Goal: Task Accomplishment & Management: Complete application form

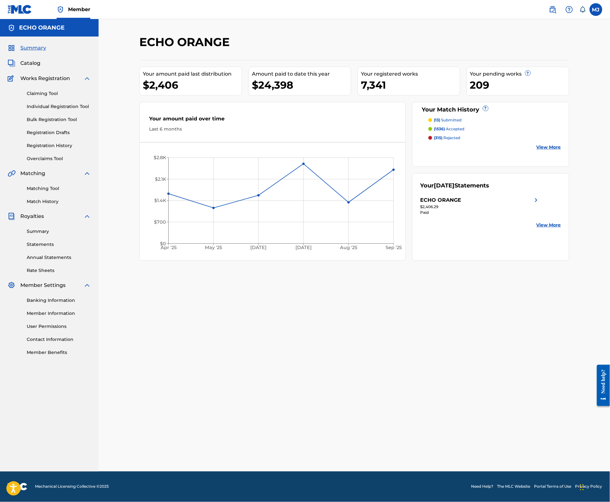
click at [57, 121] on div "Claiming Tool Individual Registration Tool Bulk Registration Tool Registration …" at bounding box center [49, 122] width 83 height 80
click at [58, 110] on link "Individual Registration Tool" at bounding box center [59, 106] width 64 height 7
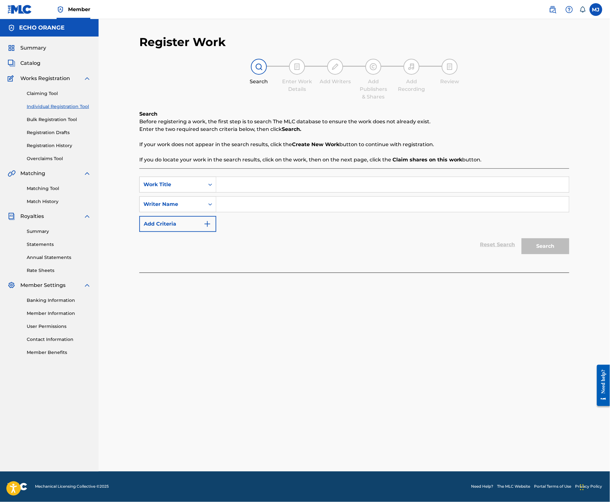
click at [67, 149] on link "Registration History" at bounding box center [59, 145] width 64 height 7
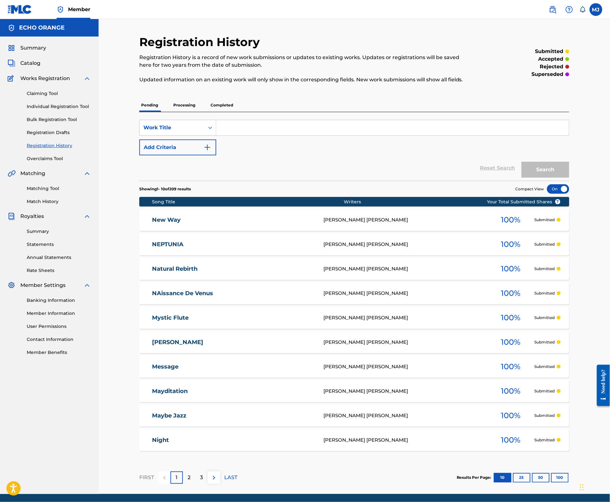
click at [64, 110] on link "Individual Registration Tool" at bounding box center [59, 106] width 64 height 7
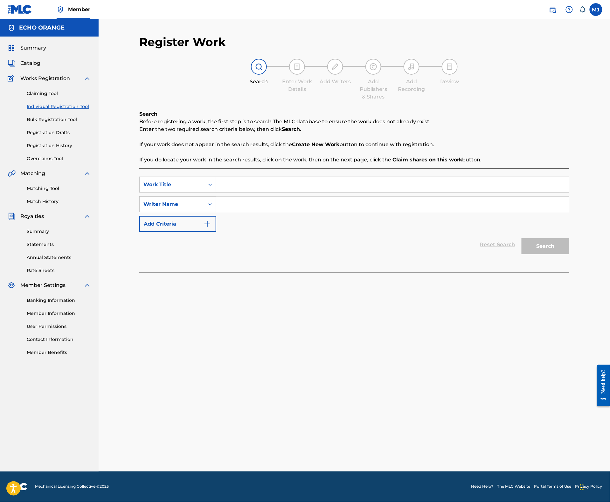
click at [259, 192] on input "Search Form" at bounding box center [392, 184] width 353 height 15
type input "[US_STATE] Life"
click at [273, 212] on input "Search Form" at bounding box center [392, 204] width 353 height 15
paste input "[PERSON_NAME]"
type input "[PERSON_NAME]"
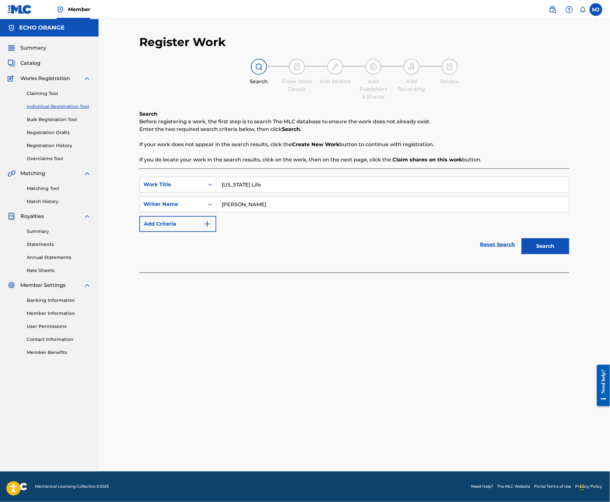
click at [561, 254] on button "Search" at bounding box center [545, 246] width 48 height 16
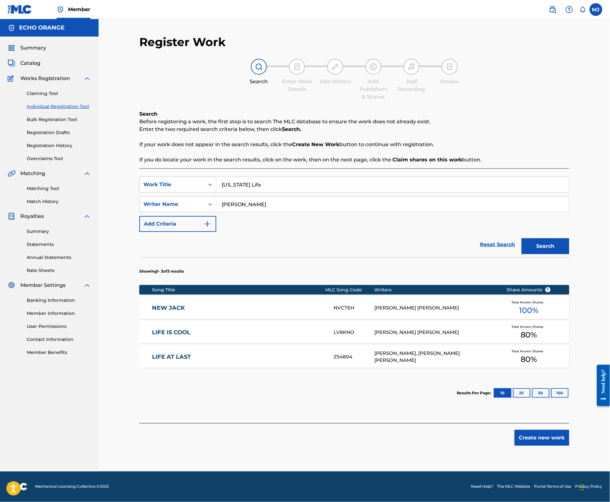
click at [569, 446] on button "Create new work" at bounding box center [541, 438] width 55 height 16
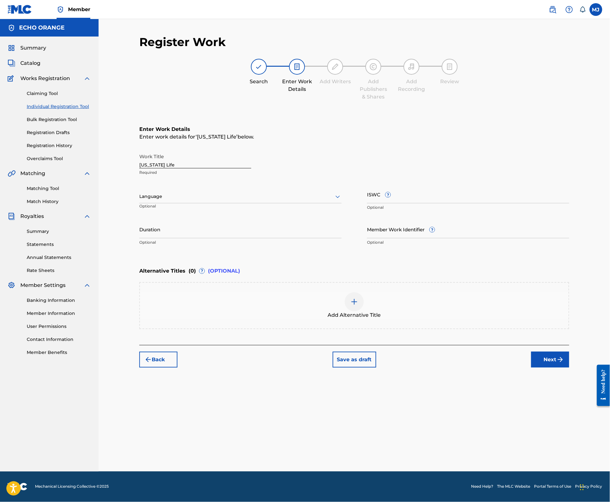
click at [563, 368] on button "Next" at bounding box center [550, 360] width 38 height 16
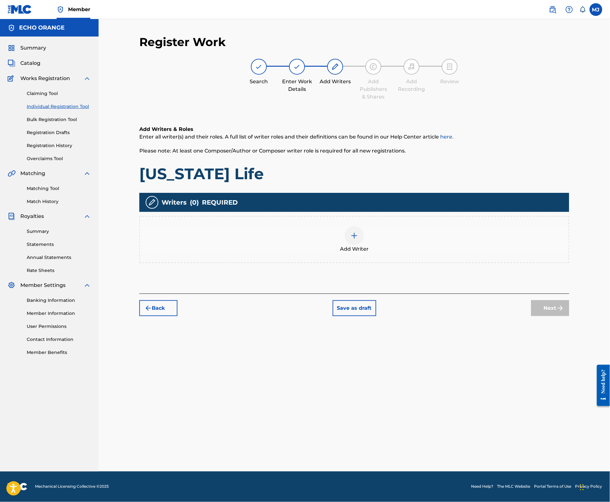
click at [432, 263] on div "Add Writer" at bounding box center [354, 239] width 430 height 47
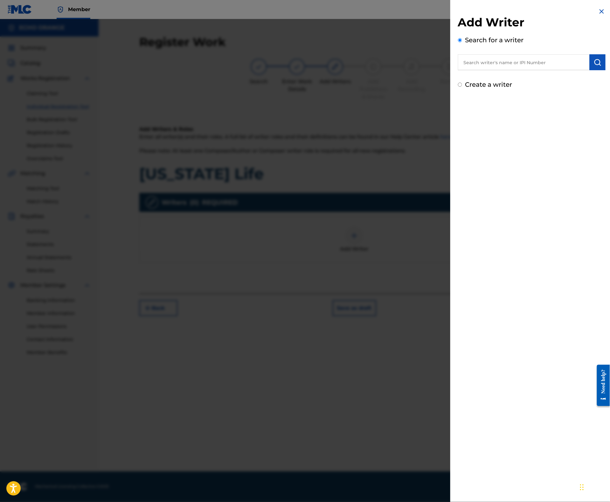
click at [526, 82] on div "Add Writer Search for a writer Create a writer" at bounding box center [532, 52] width 148 height 74
click at [527, 70] on input "text" at bounding box center [524, 62] width 132 height 16
paste input "[PERSON_NAME]"
type input "[PERSON_NAME]"
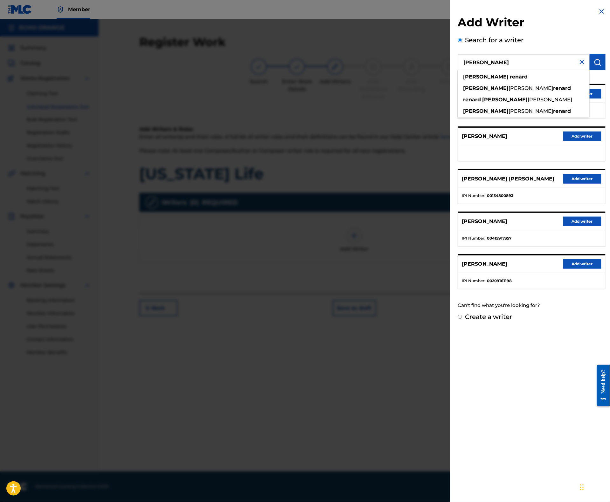
click at [593, 99] on button "Add writer" at bounding box center [582, 94] width 38 height 10
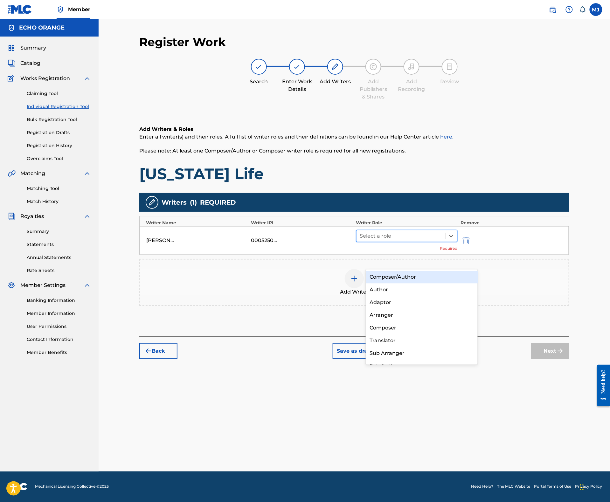
click at [398, 241] on div at bounding box center [401, 236] width 82 height 9
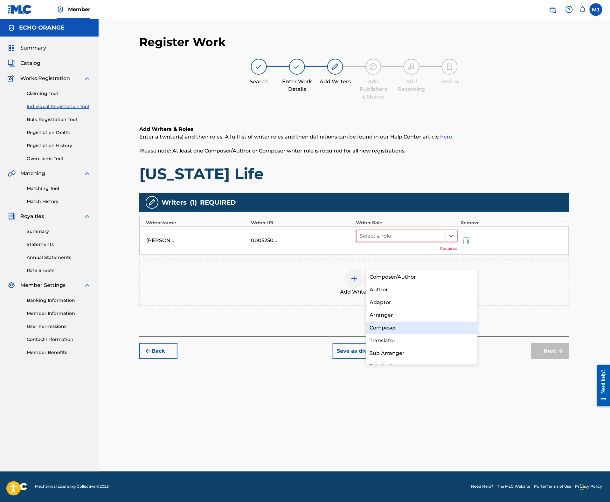
click at [402, 330] on div "Composer" at bounding box center [422, 328] width 112 height 13
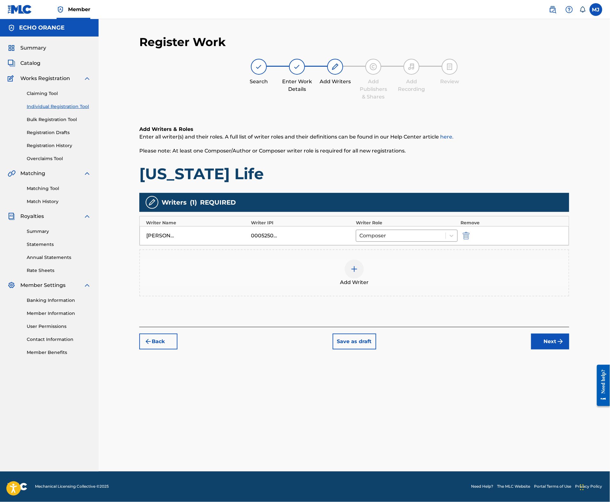
click at [542, 350] on div "Back Save as draft Next" at bounding box center [354, 338] width 430 height 23
click at [569, 350] on button "Next" at bounding box center [550, 342] width 38 height 16
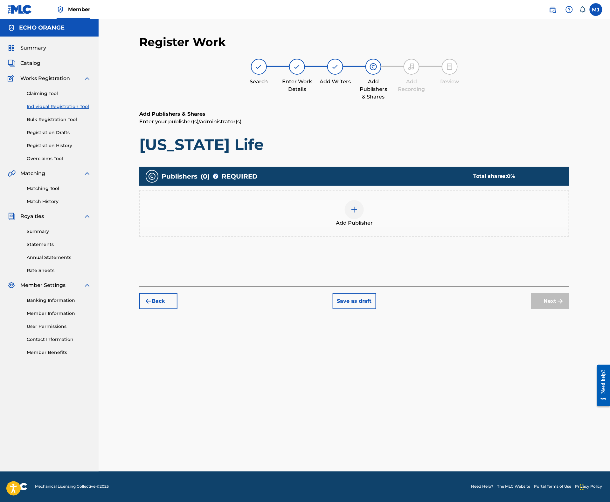
click at [416, 244] on div "Publishers ( 0 ) ? REQUIRED Total shares: 0 % Add Publisher" at bounding box center [354, 205] width 430 height 77
click at [416, 227] on div "Add Publisher" at bounding box center [354, 213] width 429 height 27
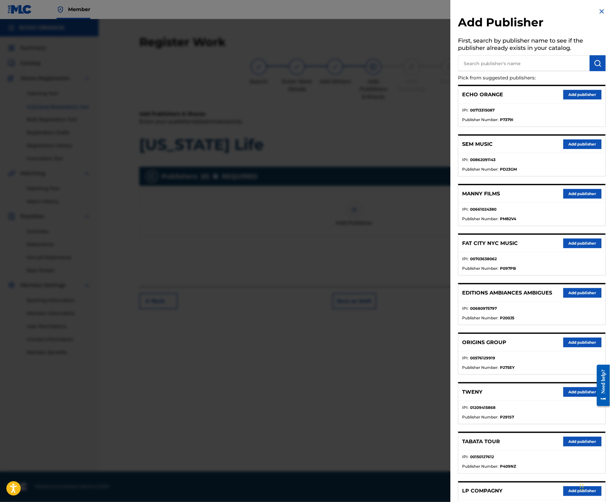
click at [573, 397] on button "Add publisher" at bounding box center [582, 393] width 38 height 10
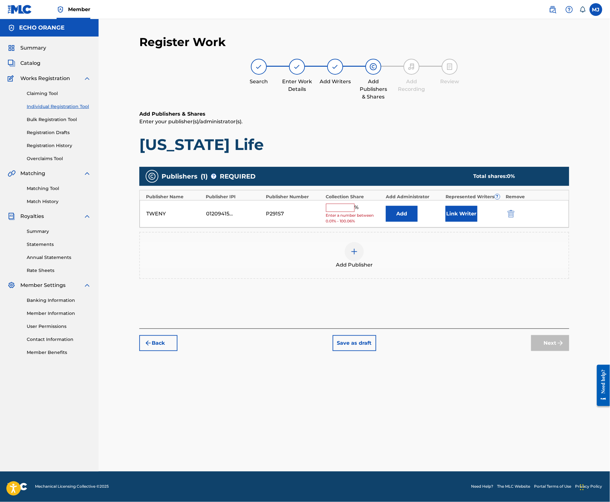
click at [417, 222] on button "Add" at bounding box center [402, 214] width 32 height 16
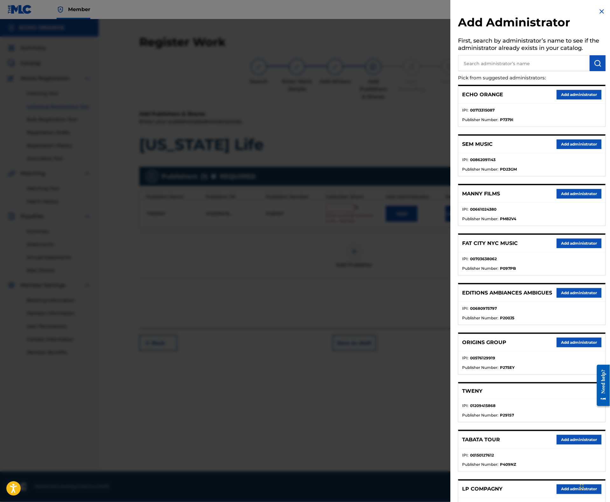
click at [573, 100] on button "Add administrator" at bounding box center [578, 95] width 45 height 10
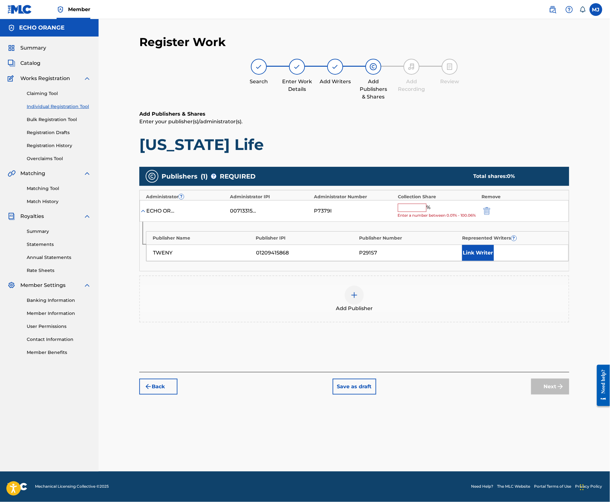
click at [438, 222] on div "ECHO ORANGE 00713315087 P7379I % Enter a number between 0.01% - 100.06%" at bounding box center [354, 211] width 429 height 22
click at [426, 212] on input "text" at bounding box center [412, 208] width 29 height 8
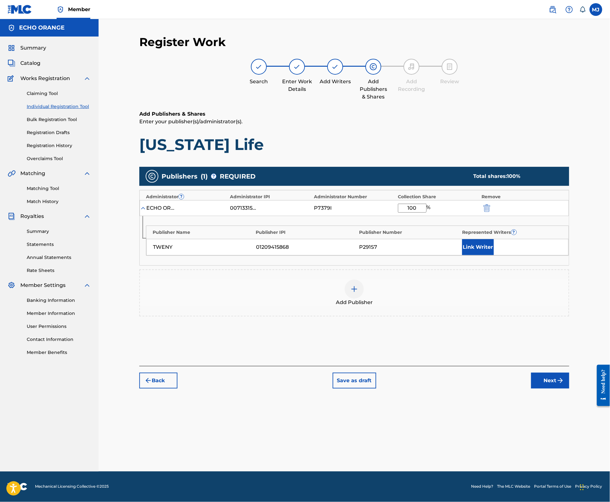
type input "100"
click at [494, 255] on button "Link Writer" at bounding box center [478, 247] width 32 height 16
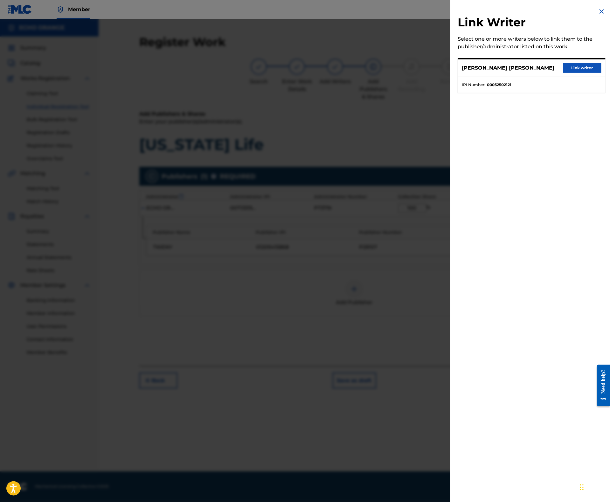
click at [583, 73] on button "Link writer" at bounding box center [582, 68] width 38 height 10
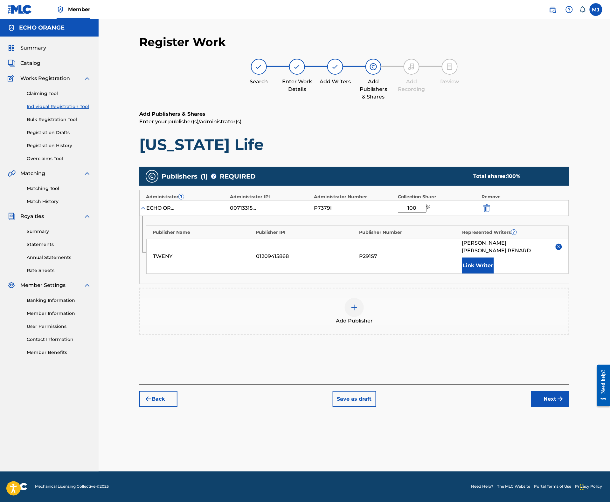
click at [567, 407] on button "Next" at bounding box center [550, 399] width 38 height 16
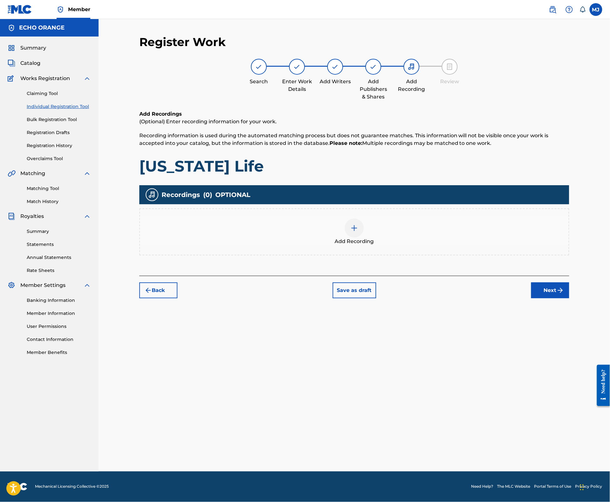
click at [569, 299] on button "Next" at bounding box center [550, 291] width 38 height 16
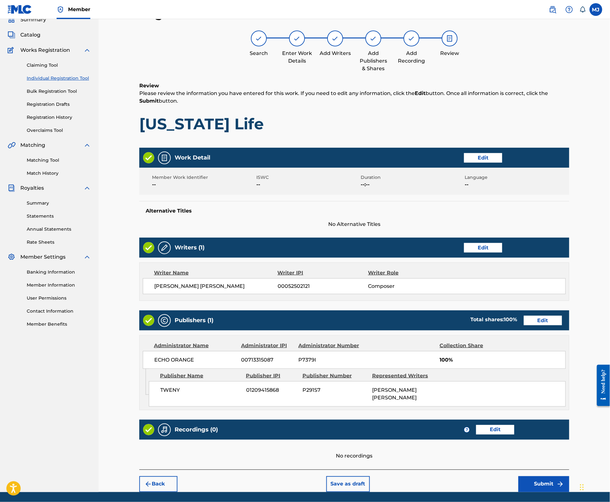
scroll to position [116, 0]
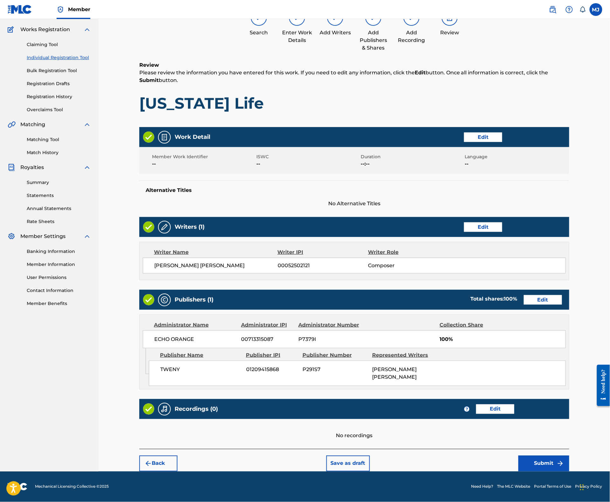
click at [569, 456] on button "Submit" at bounding box center [543, 464] width 51 height 16
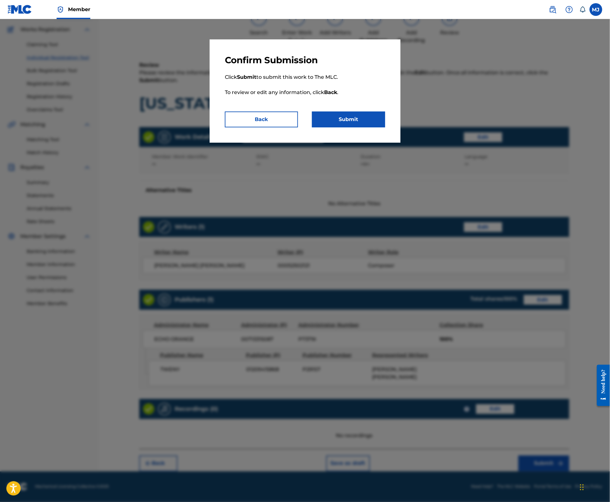
click at [342, 127] on button "Submit" at bounding box center [348, 120] width 73 height 16
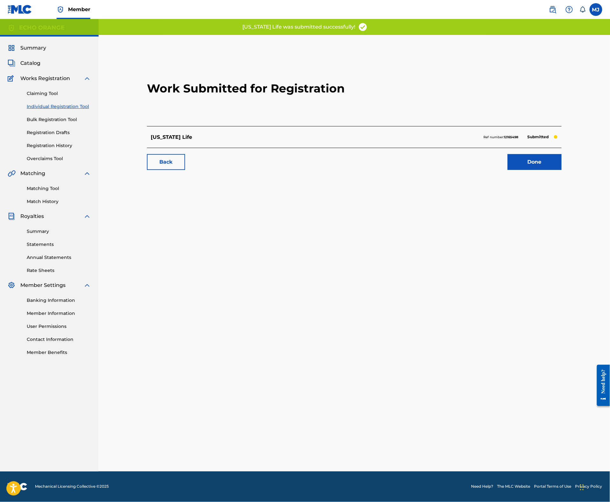
click at [557, 170] on link "Done" at bounding box center [534, 162] width 54 height 16
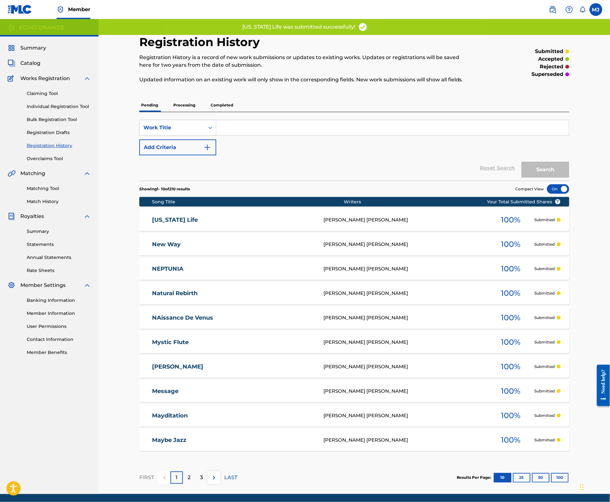
click at [83, 110] on link "Individual Registration Tool" at bounding box center [59, 106] width 64 height 7
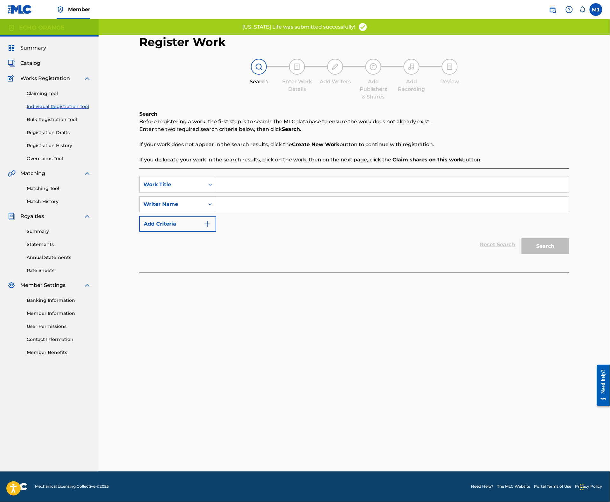
click at [266, 192] on input "Search Form" at bounding box center [392, 184] width 353 height 15
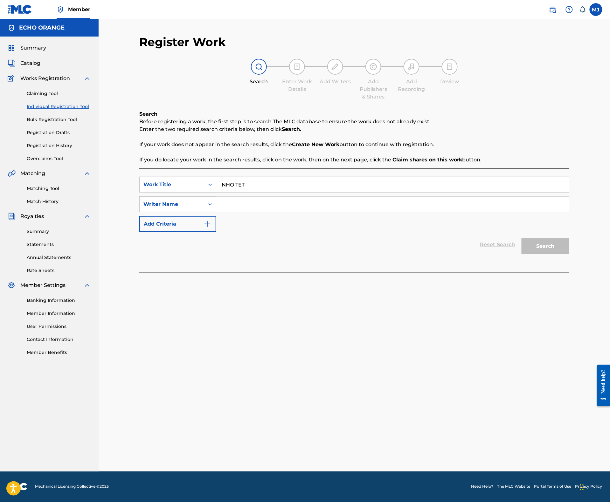
type input "NHO TET"
paste input "[PERSON_NAME]"
type input "[PERSON_NAME]"
click at [569, 254] on button "Search" at bounding box center [545, 246] width 48 height 16
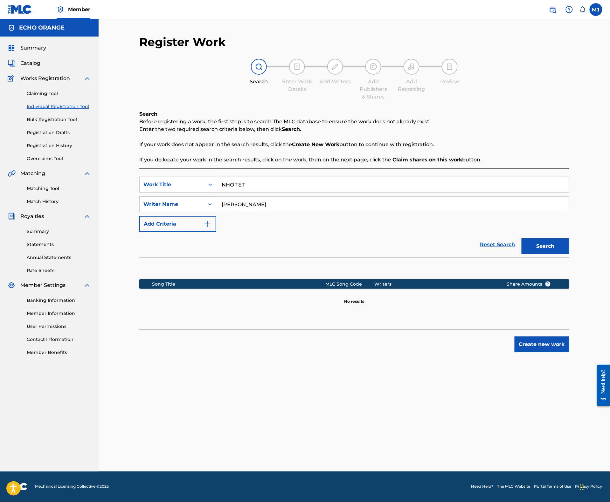
click at [562, 353] on button "Create new work" at bounding box center [541, 345] width 55 height 16
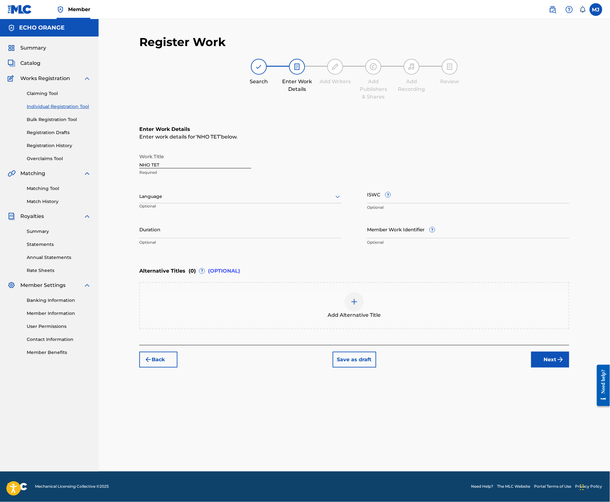
click at [560, 368] on button "Next" at bounding box center [550, 360] width 38 height 16
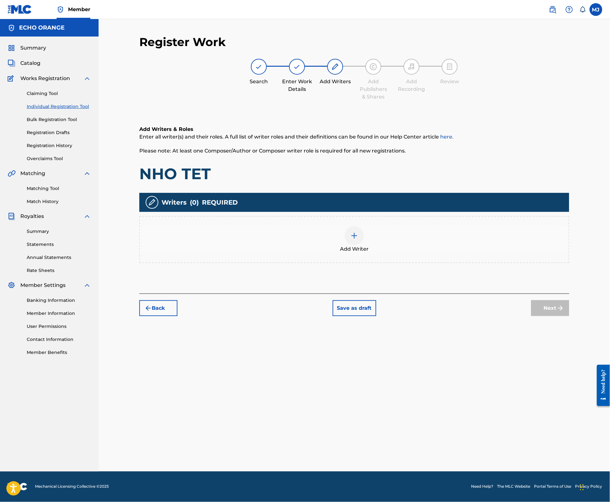
click at [364, 245] on div at bounding box center [354, 235] width 19 height 19
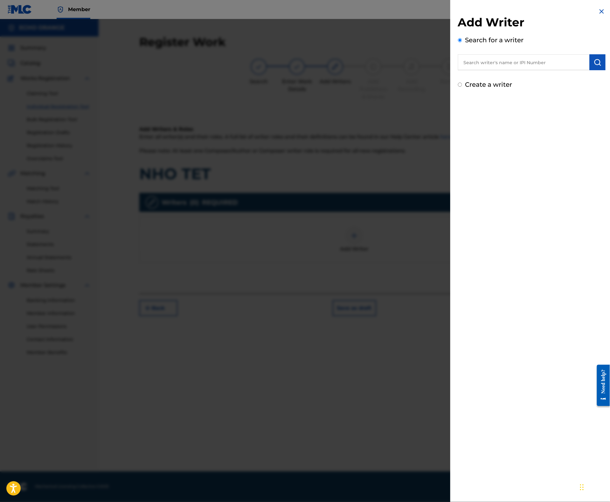
click at [561, 70] on input "text" at bounding box center [524, 62] width 132 height 16
paste input "[PERSON_NAME]"
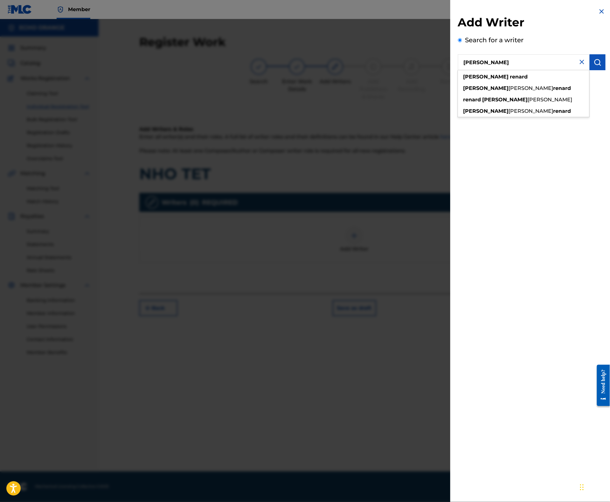
type input "[PERSON_NAME]"
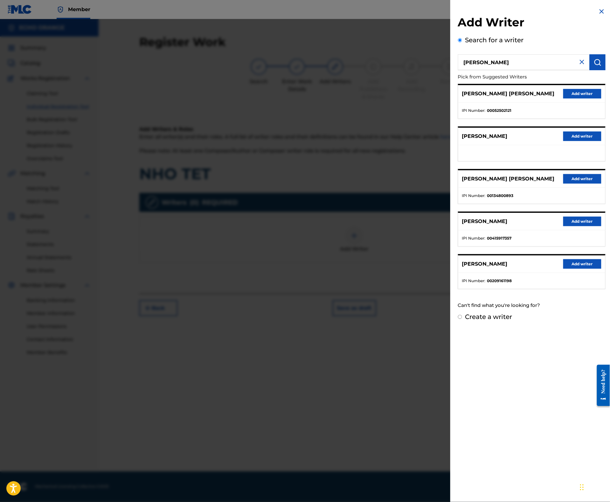
click at [580, 99] on button "Add writer" at bounding box center [582, 94] width 38 height 10
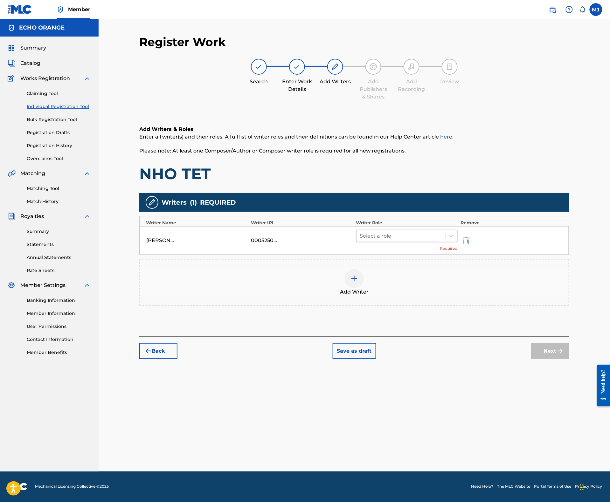
click at [387, 242] on div "Select a role" at bounding box center [400, 235] width 89 height 11
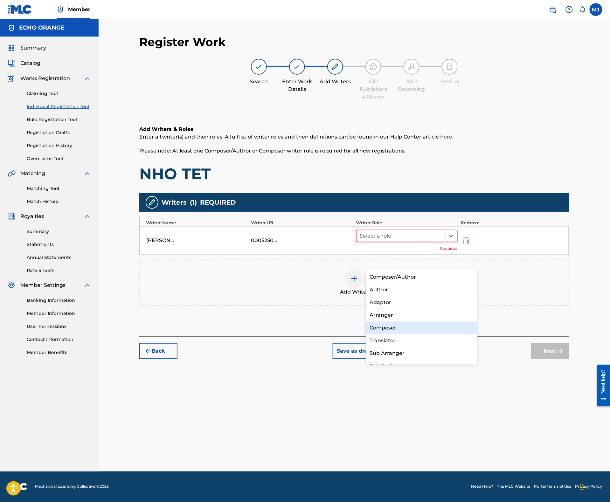
drag, startPoint x: 388, startPoint y: 329, endPoint x: 396, endPoint y: 331, distance: 7.5
click at [389, 329] on div "Composer" at bounding box center [422, 328] width 112 height 13
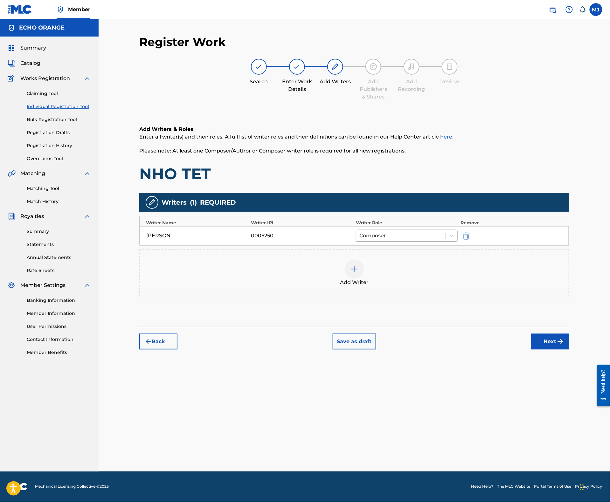
drag, startPoint x: 553, startPoint y: 377, endPoint x: 561, endPoint y: 379, distance: 8.3
click at [561, 350] on div "Back Save as draft Next" at bounding box center [354, 338] width 430 height 23
click at [561, 350] on button "Next" at bounding box center [550, 342] width 38 height 16
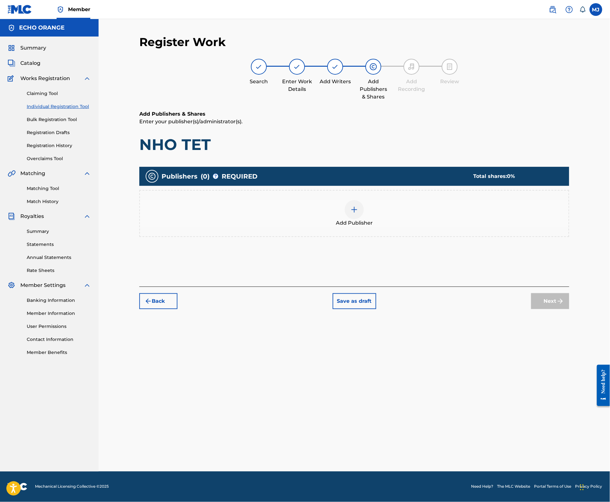
drag, startPoint x: 569, startPoint y: 343, endPoint x: 357, endPoint y: 213, distance: 248.5
click at [542, 309] on div "Register Work Search Enter Work Details Add Writers Add Publishers & Shares Add…" at bounding box center [354, 172] width 430 height 274
click at [347, 209] on div "Publishers ( 0 ) ? REQUIRED Total shares: 0 % Add Publisher" at bounding box center [354, 202] width 430 height 70
click at [383, 227] on div "Add Publisher" at bounding box center [354, 213] width 429 height 27
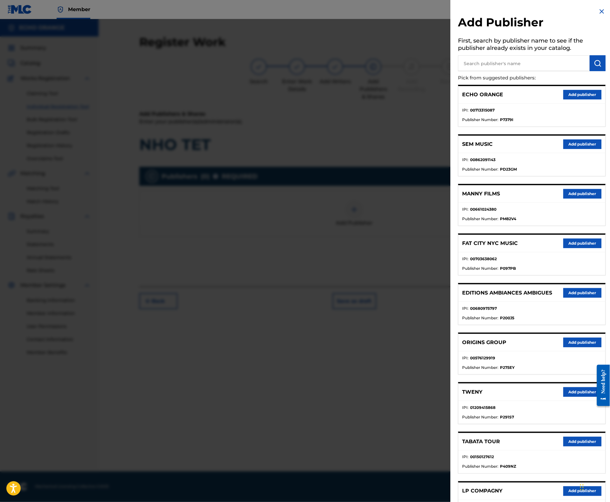
click at [583, 347] on button "Add publisher" at bounding box center [582, 343] width 38 height 10
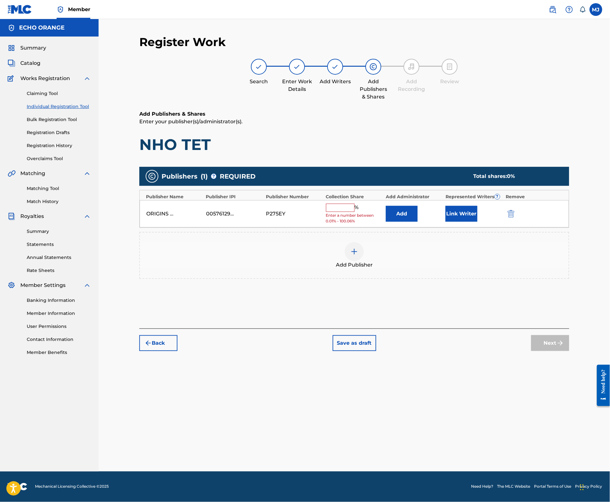
click at [417, 222] on button "Add" at bounding box center [402, 214] width 32 height 16
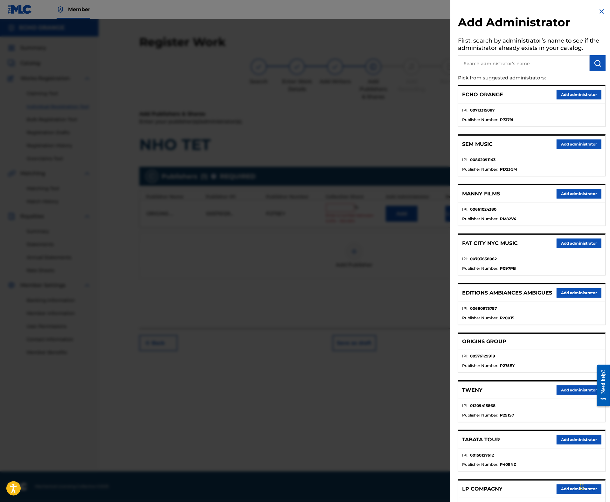
click at [569, 100] on button "Add administrator" at bounding box center [578, 95] width 45 height 10
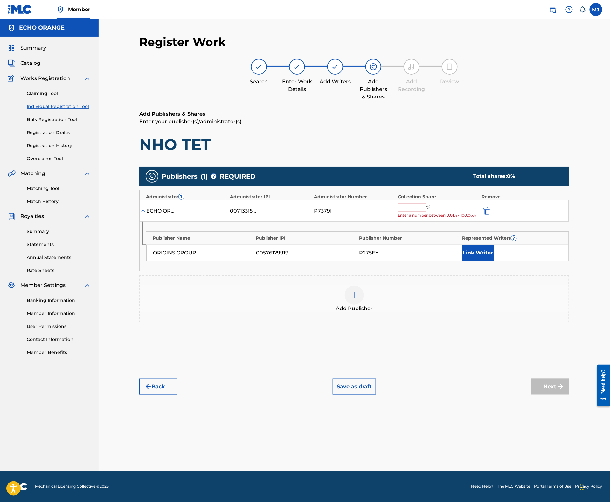
click at [426, 212] on input "text" at bounding box center [412, 208] width 29 height 8
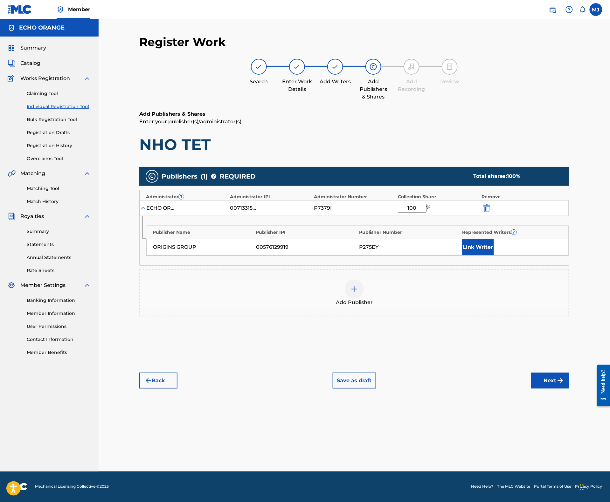
type input "100"
click at [494, 255] on button "Link Writer" at bounding box center [478, 247] width 32 height 16
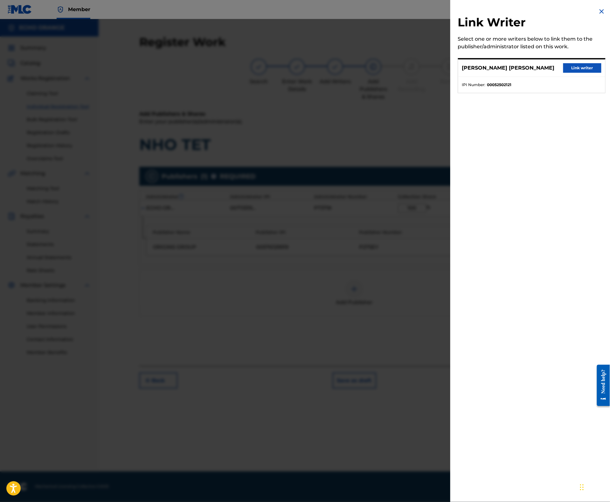
click at [571, 73] on button "Link writer" at bounding box center [582, 68] width 38 height 10
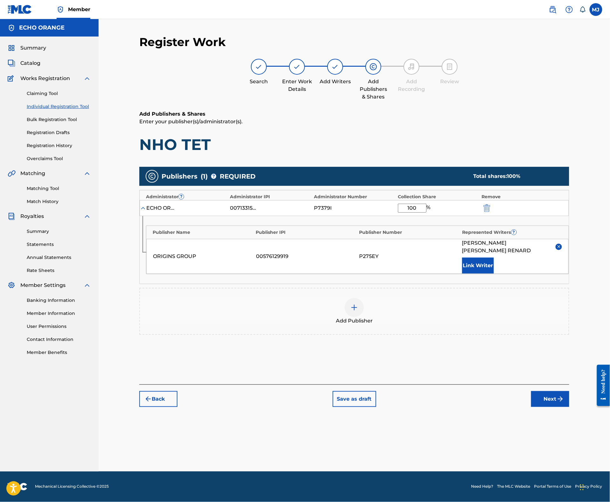
click at [569, 407] on button "Next" at bounding box center [550, 399] width 38 height 16
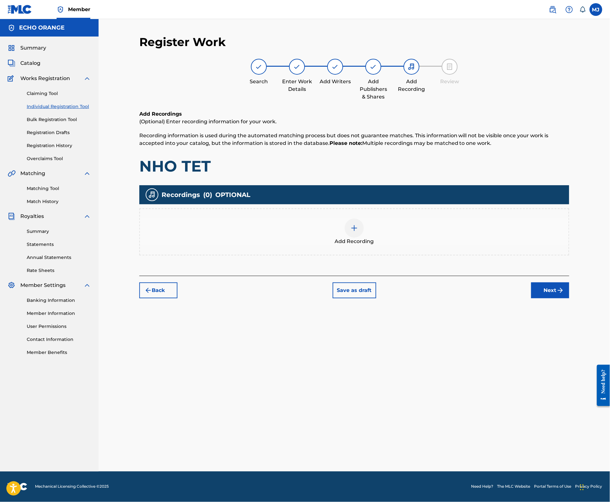
click at [569, 299] on button "Next" at bounding box center [550, 291] width 38 height 16
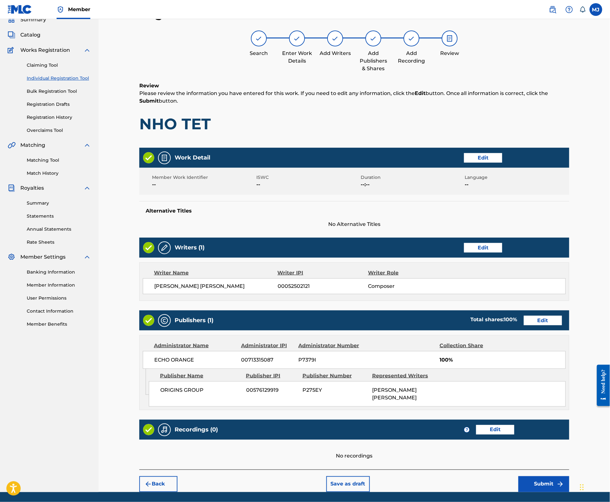
scroll to position [116, 0]
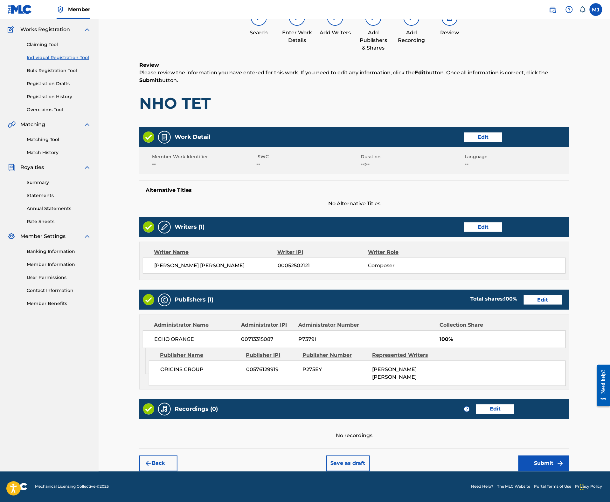
click at [569, 456] on button "Submit" at bounding box center [543, 464] width 51 height 16
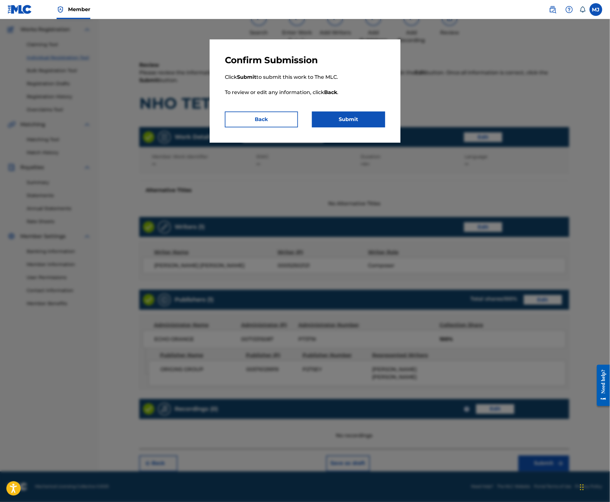
drag, startPoint x: 332, startPoint y: 127, endPoint x: 336, endPoint y: 135, distance: 9.7
click at [332, 127] on button "Submit" at bounding box center [348, 120] width 73 height 16
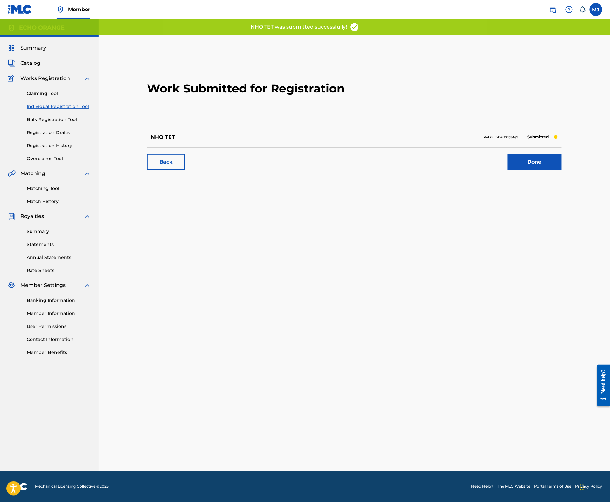
click at [561, 170] on link "Done" at bounding box center [534, 162] width 54 height 16
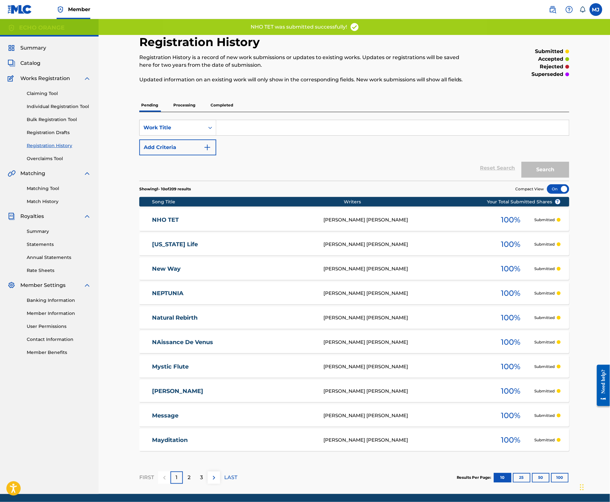
click at [76, 110] on link "Individual Registration Tool" at bounding box center [59, 106] width 64 height 7
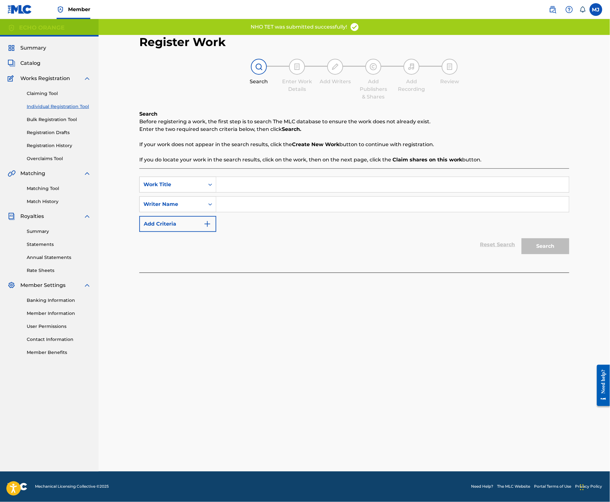
click at [278, 192] on input "Search Form" at bounding box center [392, 184] width 353 height 15
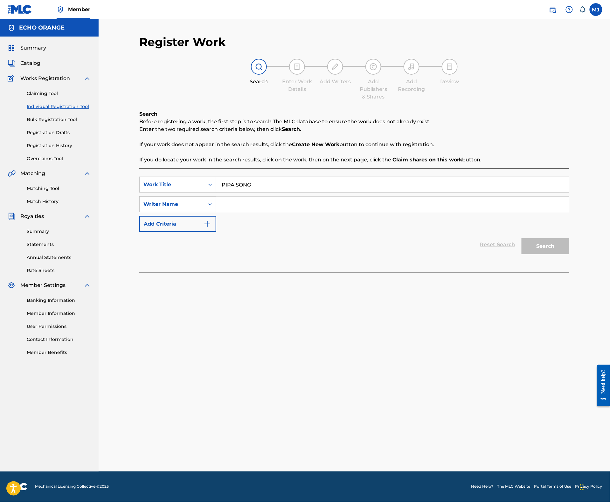
type input "PIPA SONG"
click at [329, 212] on input "Search Form" at bounding box center [392, 204] width 353 height 15
paste input "[PERSON_NAME]"
type input "[PERSON_NAME]"
click at [569, 254] on button "Search" at bounding box center [545, 246] width 48 height 16
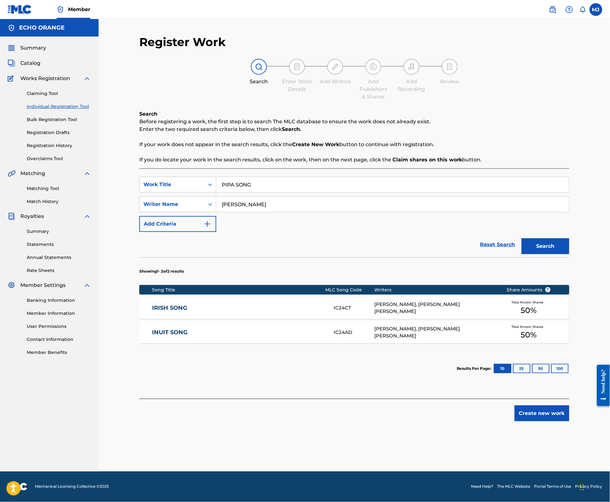
click at [556, 422] on button "Create new work" at bounding box center [541, 414] width 55 height 16
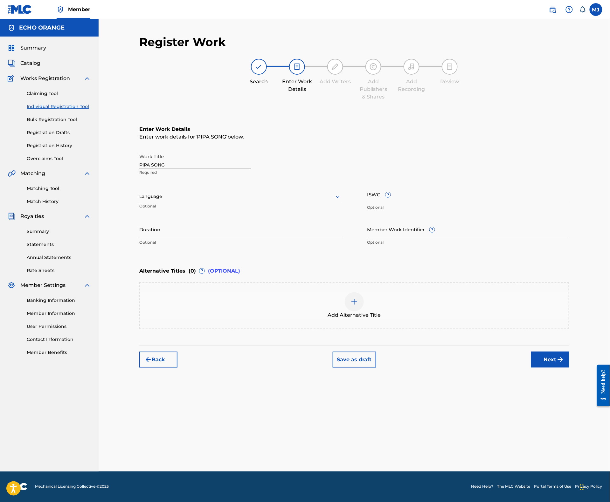
click at [558, 368] on div "Back Save as draft Next" at bounding box center [354, 356] width 430 height 23
click at [562, 368] on button "Next" at bounding box center [550, 360] width 38 height 16
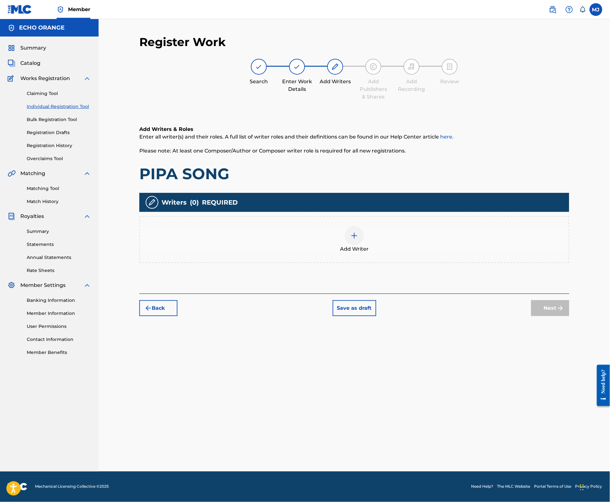
click at [377, 252] on div "Add Writer" at bounding box center [354, 239] width 429 height 27
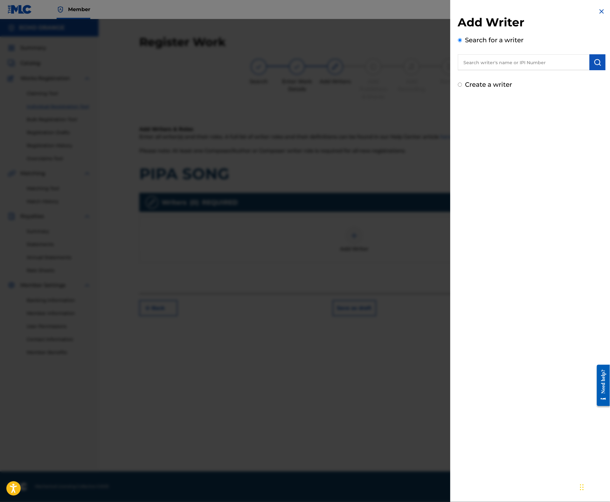
click at [477, 70] on input "text" at bounding box center [524, 62] width 132 height 16
paste input "[PERSON_NAME]"
type input "[PERSON_NAME]"
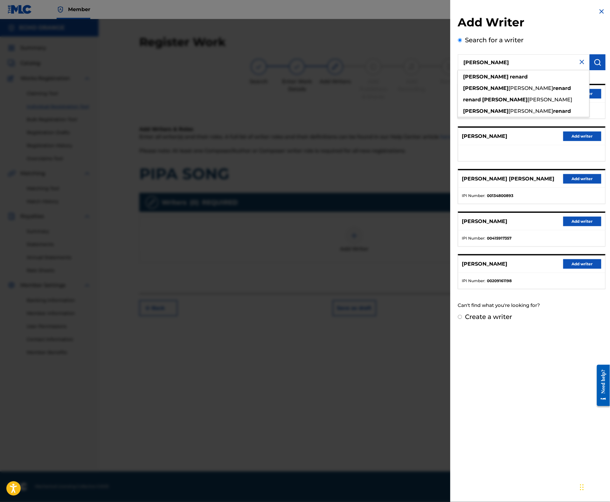
click at [590, 99] on button "Add writer" at bounding box center [582, 94] width 38 height 10
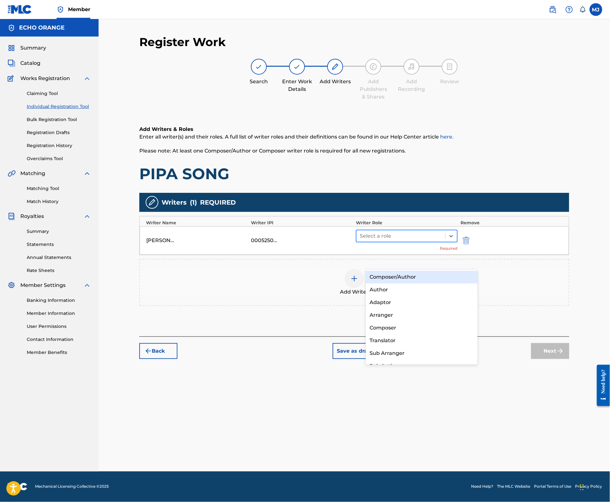
click at [403, 241] on div at bounding box center [401, 236] width 82 height 9
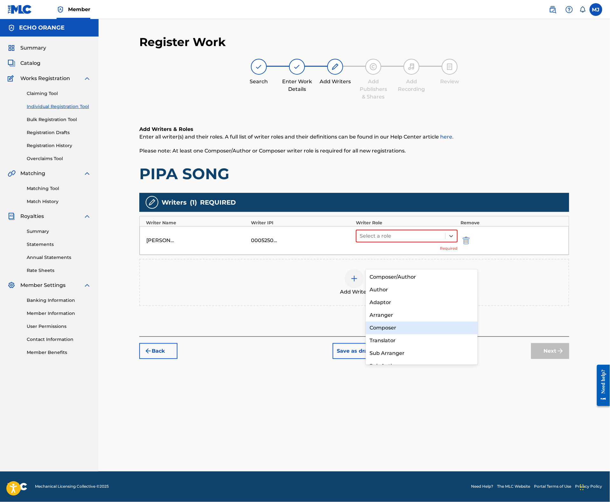
click at [409, 326] on div "Composer" at bounding box center [422, 328] width 112 height 13
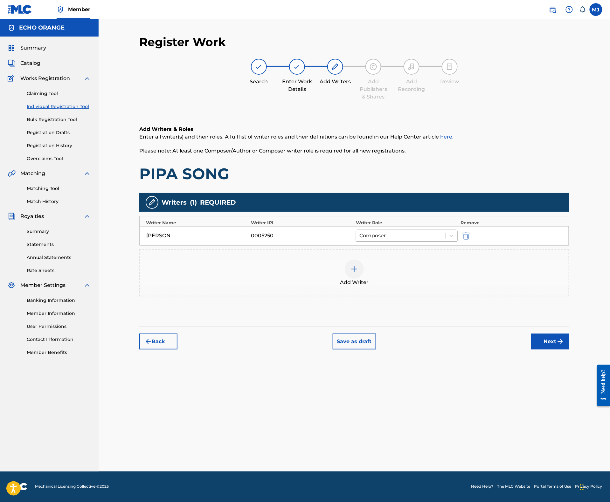
click at [577, 396] on div "Register Work Search Enter Work Details Add Writers Add Publishers & Shares Add…" at bounding box center [354, 253] width 445 height 437
click at [569, 350] on button "Next" at bounding box center [550, 342] width 38 height 16
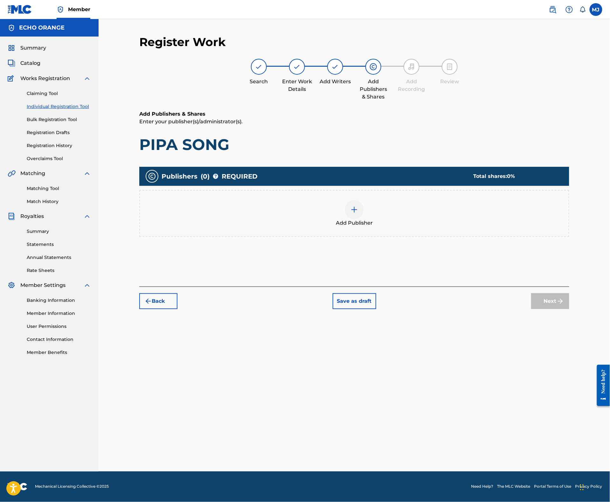
click at [358, 219] on div at bounding box center [354, 209] width 19 height 19
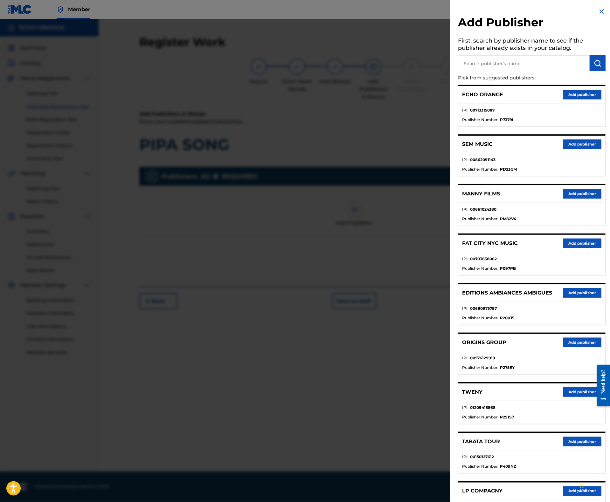
click at [556, 401] on div "TWENY Add publisher" at bounding box center [531, 392] width 147 height 17
click at [563, 397] on button "Add publisher" at bounding box center [582, 393] width 38 height 10
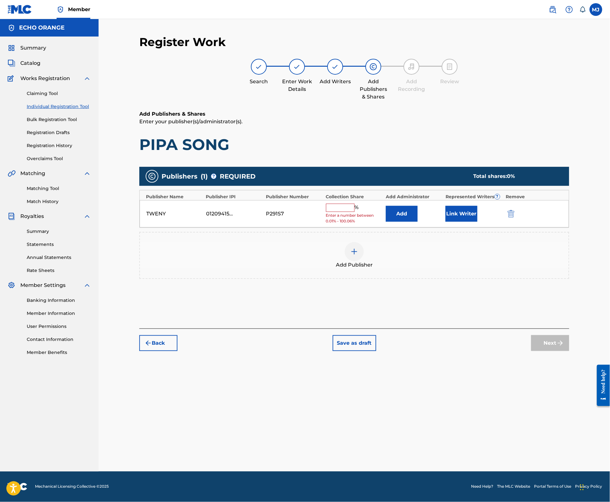
drag, startPoint x: 398, startPoint y: 226, endPoint x: 401, endPoint y: 229, distance: 3.6
click at [401, 228] on div "TWENY 01209415868 P291S7 % Enter a number between 0.01% - 100.06% Add Link Writ…" at bounding box center [354, 214] width 429 height 28
click at [404, 222] on button "Add" at bounding box center [402, 214] width 32 height 16
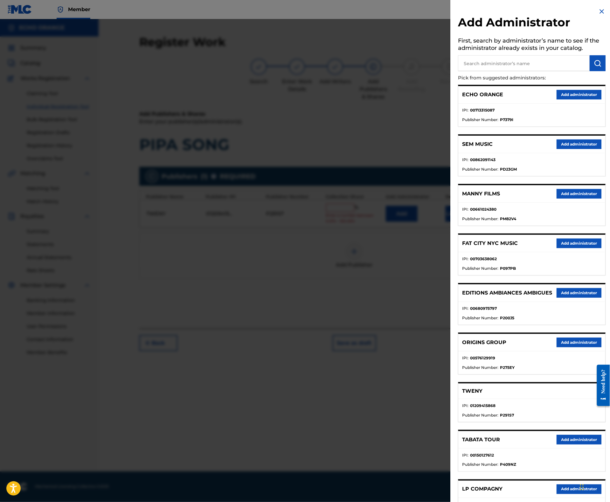
click at [561, 100] on button "Add administrator" at bounding box center [578, 95] width 45 height 10
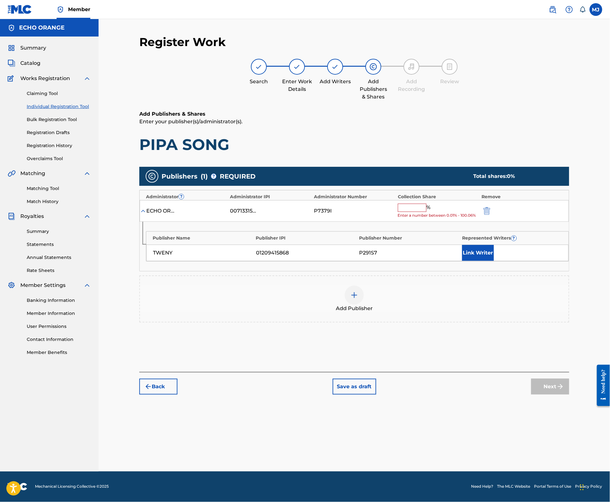
click at [446, 222] on div "ECHO ORANGE 00713315087 P7379I % Enter a number between 0.01% - 100.06%" at bounding box center [354, 211] width 429 height 22
click at [426, 212] on input "text" at bounding box center [412, 208] width 29 height 8
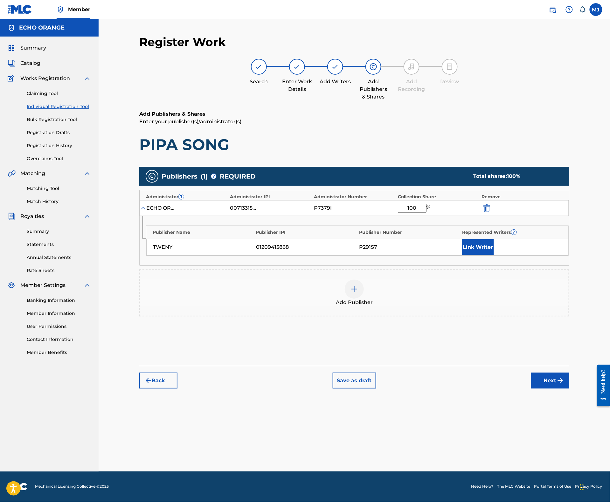
type input "100"
click at [518, 256] on div "TWENY 01209415868 P291S7 Link Writer" at bounding box center [357, 247] width 422 height 17
click at [505, 265] on div "Publisher Name Publisher IPI Publisher Number Represented Writers ? TWENY 01209…" at bounding box center [354, 240] width 429 height 49
click at [494, 255] on button "Link Writer" at bounding box center [478, 247] width 32 height 16
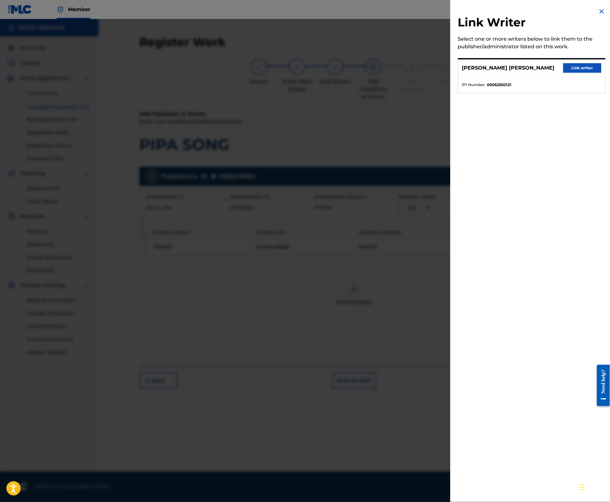
click at [586, 73] on button "Link writer" at bounding box center [582, 68] width 38 height 10
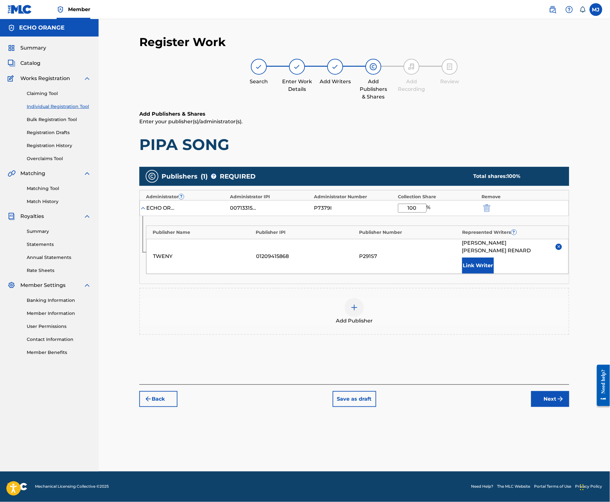
click at [569, 407] on button "Next" at bounding box center [550, 399] width 38 height 16
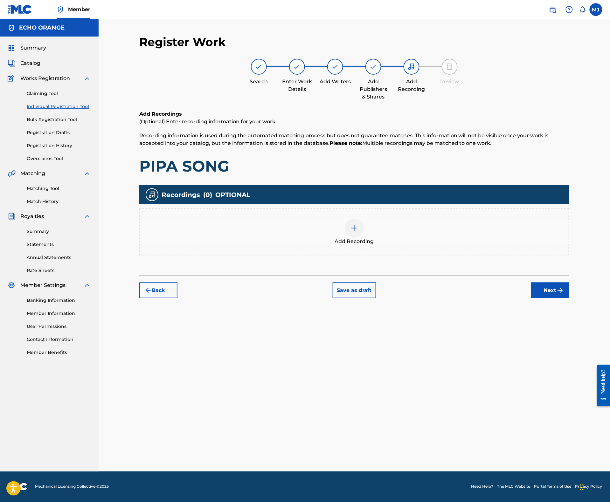
click at [567, 299] on button "Next" at bounding box center [550, 291] width 38 height 16
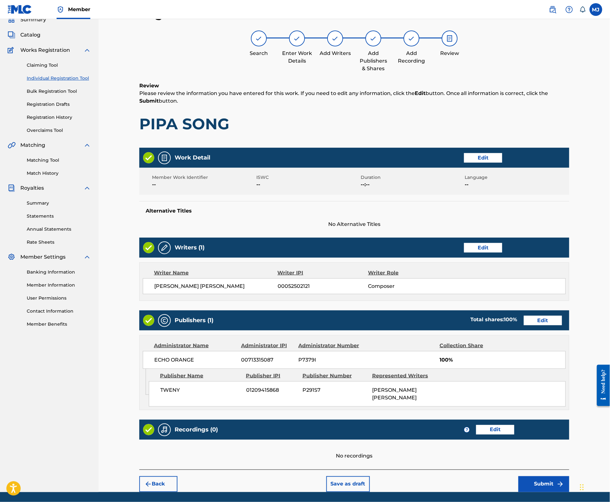
scroll to position [116, 0]
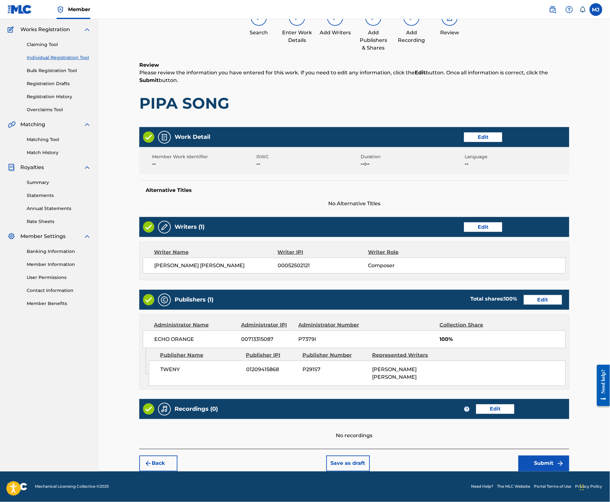
click at [565, 449] on div "Back Save as draft Submit" at bounding box center [354, 460] width 430 height 23
click at [566, 456] on button "Submit" at bounding box center [543, 464] width 51 height 16
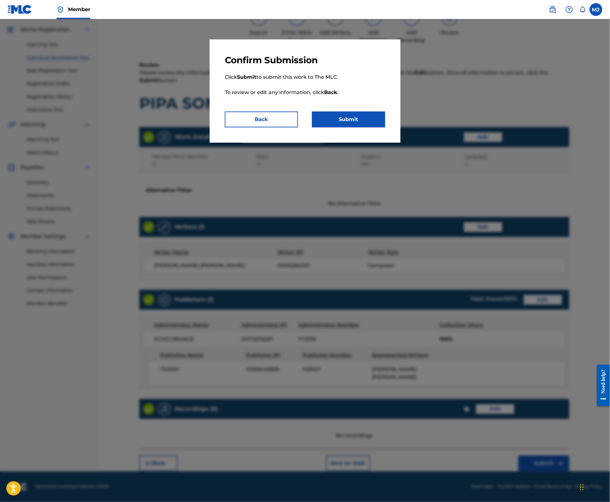
click at [379, 143] on div "Confirm Submission Click Submit to submit this work to The MLC. To review or ed…" at bounding box center [304, 90] width 191 height 103
click at [380, 127] on button "Submit" at bounding box center [348, 120] width 73 height 16
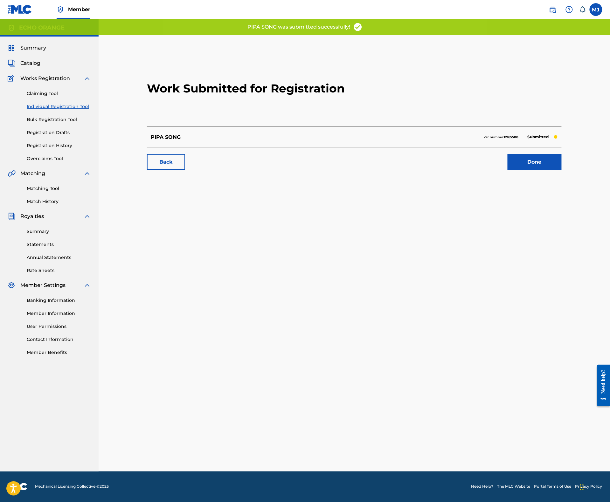
click at [536, 170] on link "Done" at bounding box center [534, 162] width 54 height 16
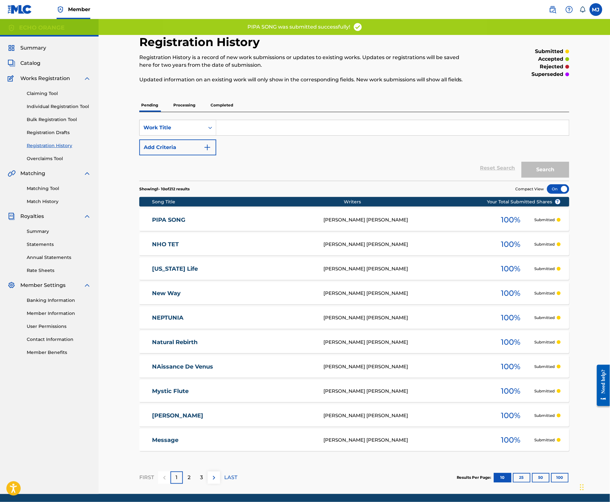
click at [69, 110] on link "Individual Registration Tool" at bounding box center [59, 106] width 64 height 7
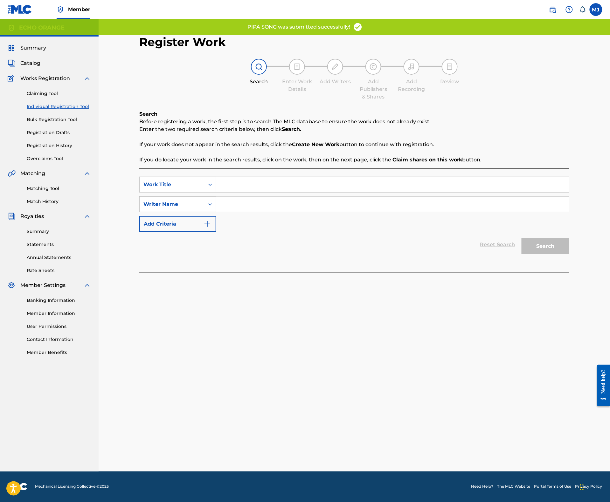
click at [250, 192] on input "Search Form" at bounding box center [392, 184] width 353 height 15
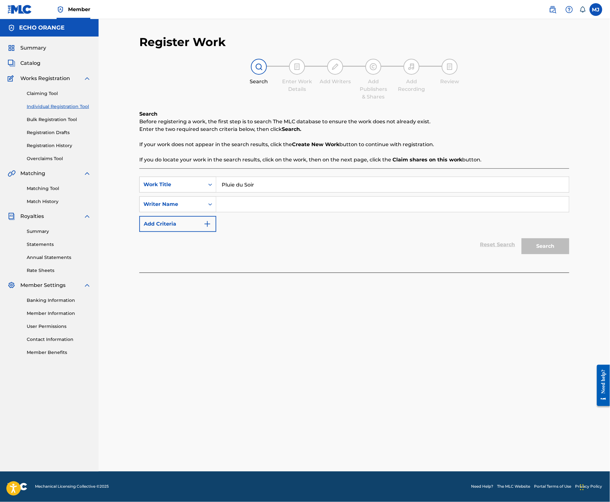
type input "Pluie du Soir"
paste input "[PERSON_NAME]"
type input "[PERSON_NAME]"
click at [569, 254] on button "Search" at bounding box center [545, 246] width 48 height 16
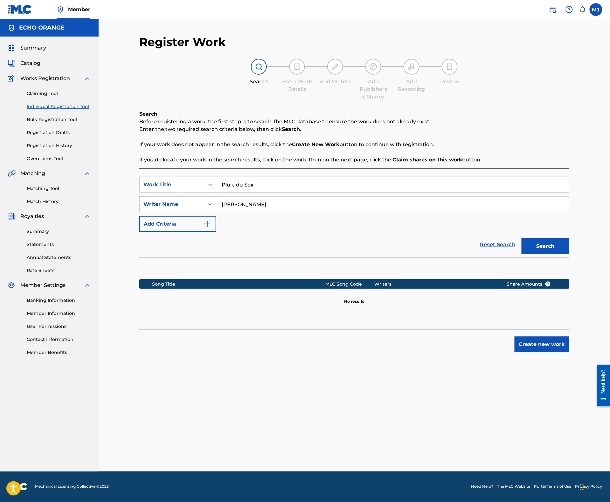
click at [561, 353] on button "Create new work" at bounding box center [541, 345] width 55 height 16
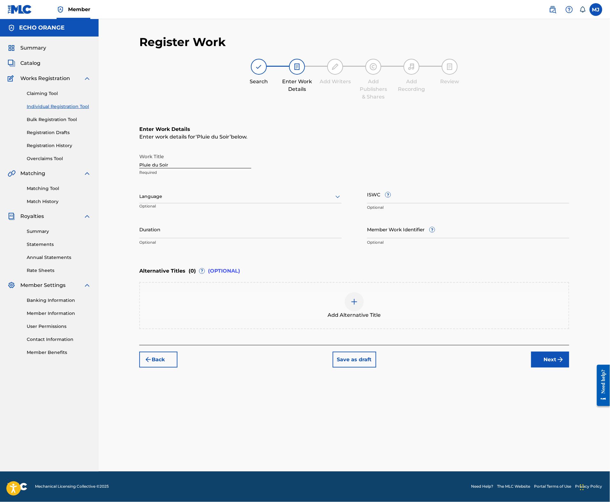
click at [569, 368] on button "Next" at bounding box center [550, 360] width 38 height 16
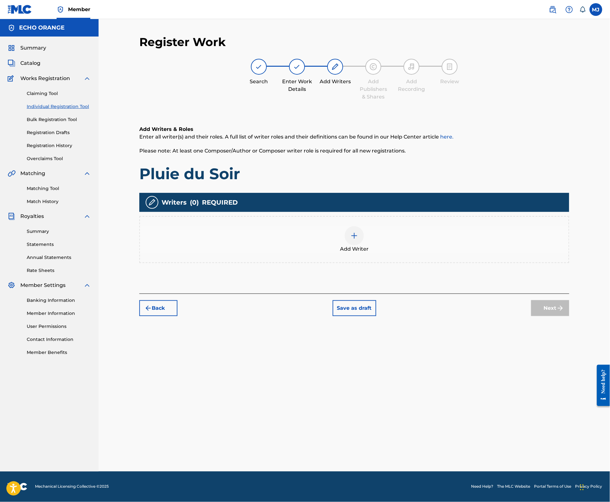
click at [406, 263] on div "Add Writer" at bounding box center [354, 239] width 430 height 47
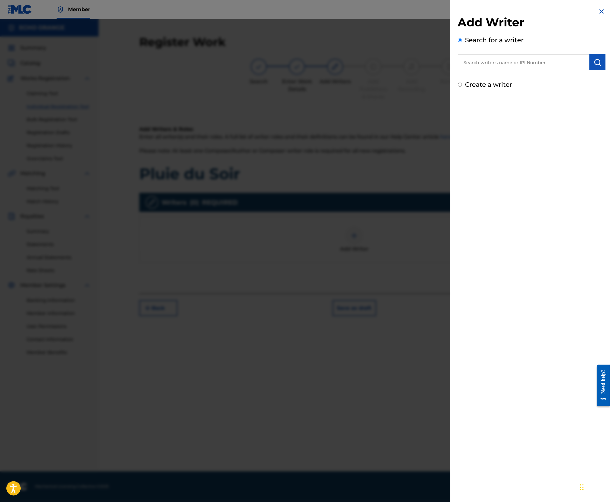
click at [571, 69] on input "text" at bounding box center [524, 62] width 132 height 16
paste input "[PERSON_NAME]"
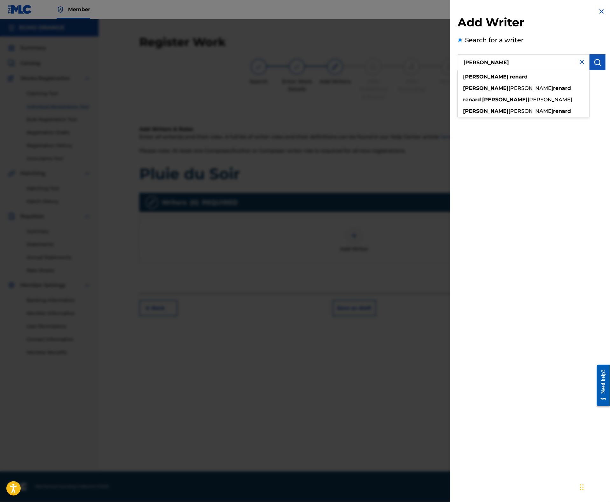
type input "[PERSON_NAME]"
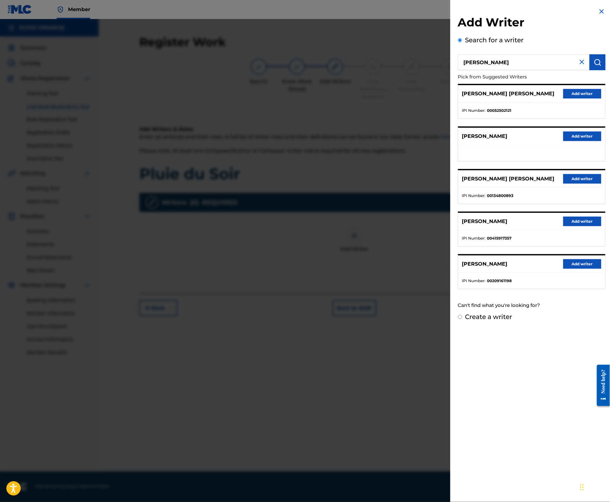
click at [586, 99] on button "Add writer" at bounding box center [582, 94] width 38 height 10
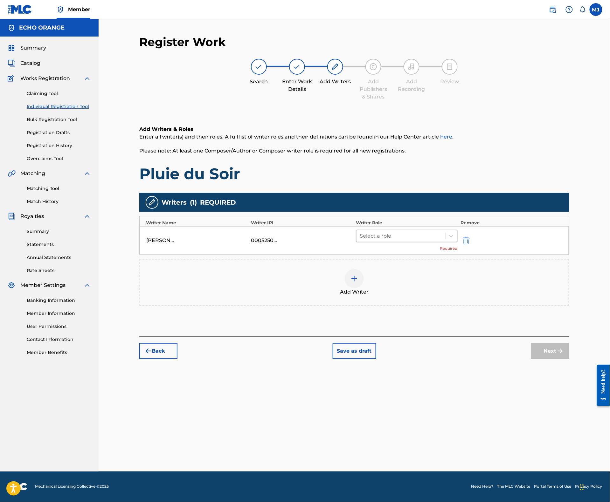
click at [410, 241] on div at bounding box center [401, 236] width 82 height 9
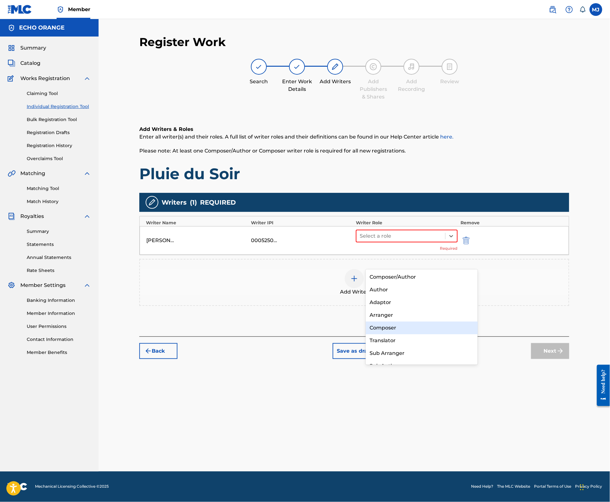
click at [415, 327] on div "Composer" at bounding box center [422, 328] width 112 height 13
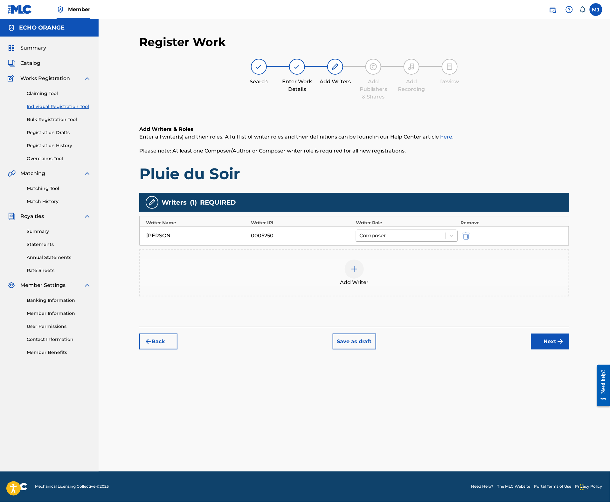
click at [569, 350] on button "Next" at bounding box center [550, 342] width 38 height 16
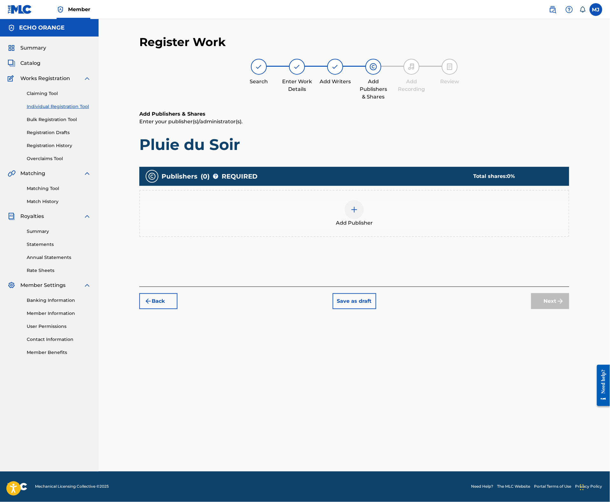
click at [375, 227] on div "Add Publisher" at bounding box center [354, 213] width 429 height 27
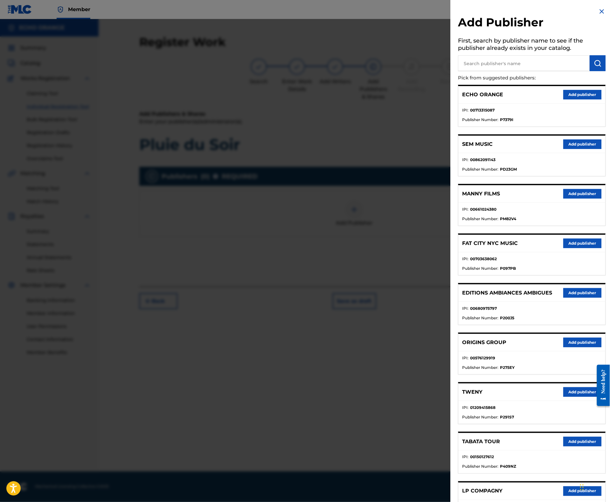
click at [578, 347] on button "Add publisher" at bounding box center [582, 343] width 38 height 10
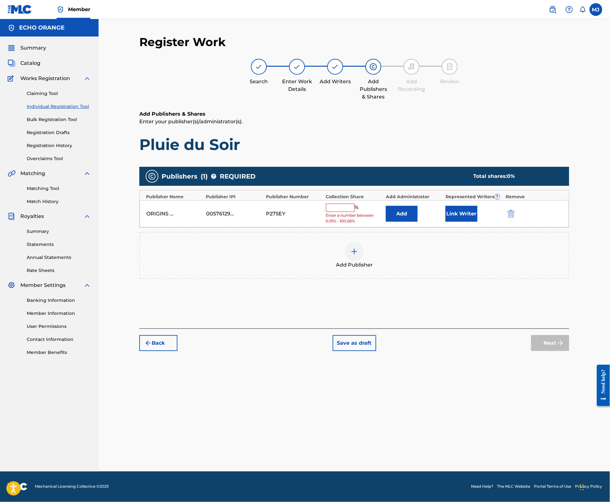
click at [409, 222] on button "Add" at bounding box center [402, 214] width 32 height 16
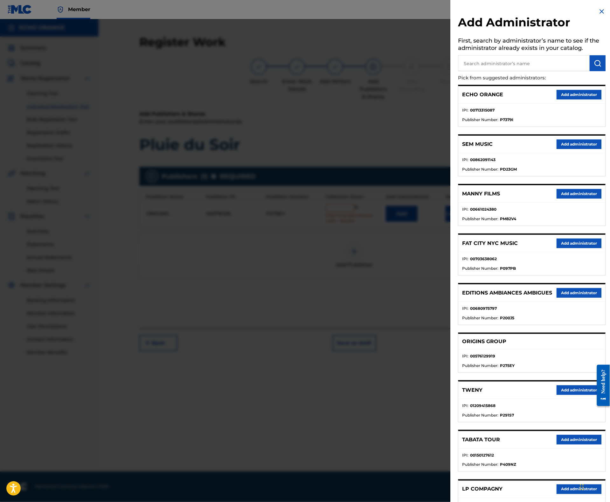
click at [557, 100] on button "Add administrator" at bounding box center [578, 95] width 45 height 10
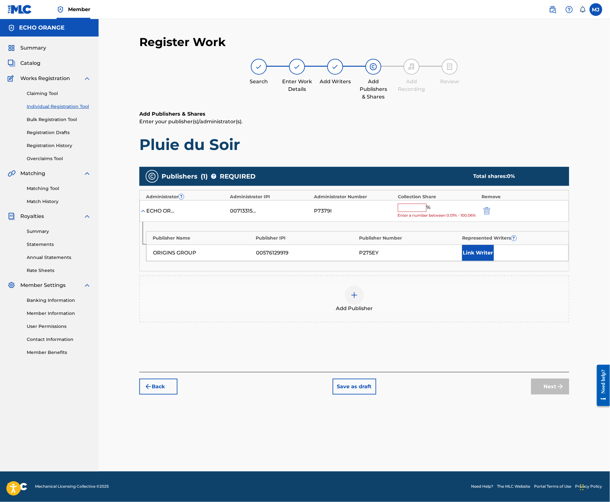
click at [426, 212] on input "text" at bounding box center [412, 208] width 29 height 8
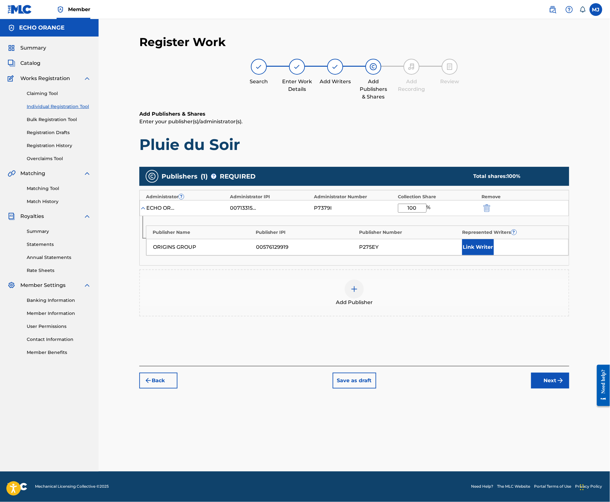
type input "100"
click at [494, 255] on button "Link Writer" at bounding box center [478, 247] width 32 height 16
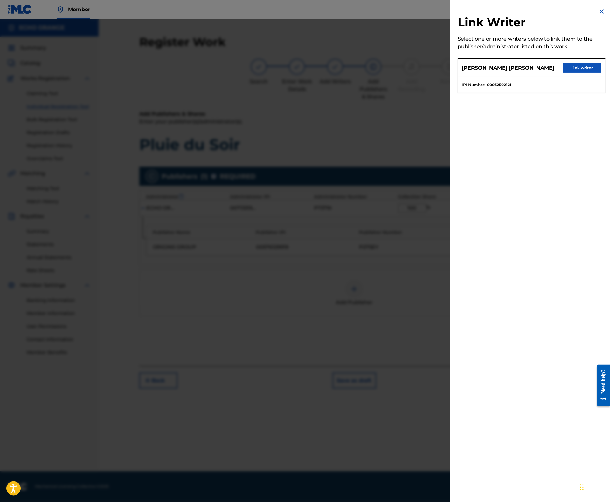
click at [575, 73] on button "Link writer" at bounding box center [582, 68] width 38 height 10
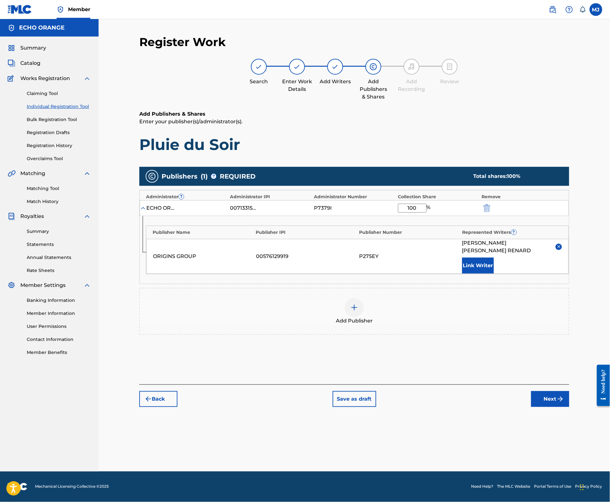
click at [569, 407] on button "Next" at bounding box center [550, 399] width 38 height 16
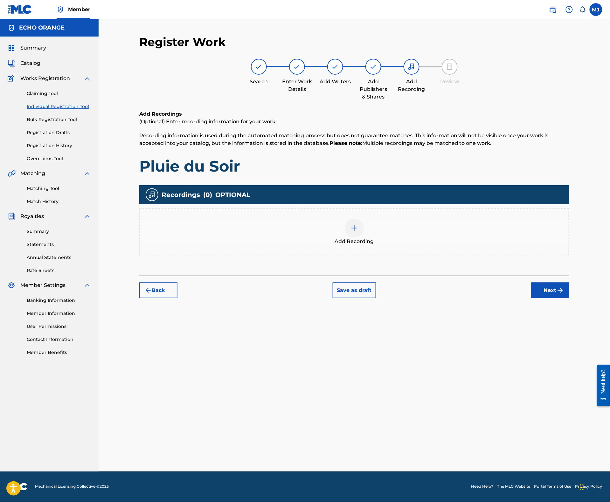
click at [569, 299] on button "Next" at bounding box center [550, 291] width 38 height 16
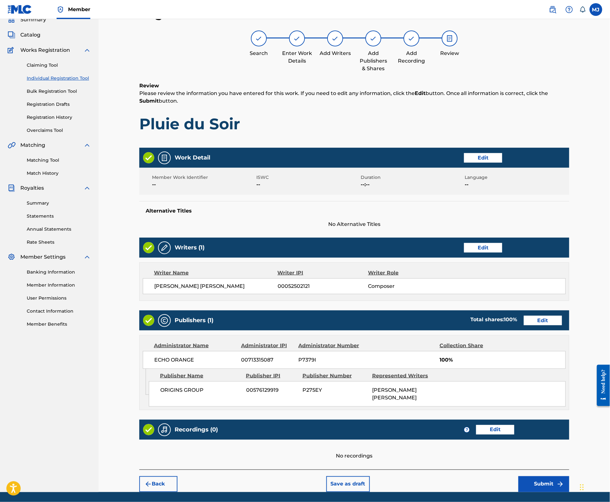
scroll to position [116, 0]
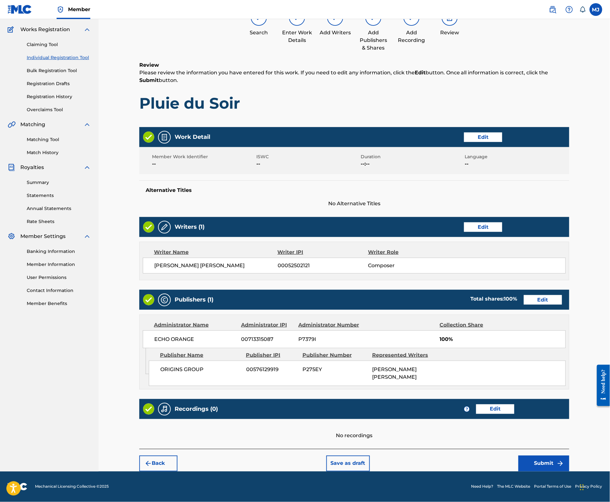
click at [569, 457] on button "Submit" at bounding box center [543, 464] width 51 height 16
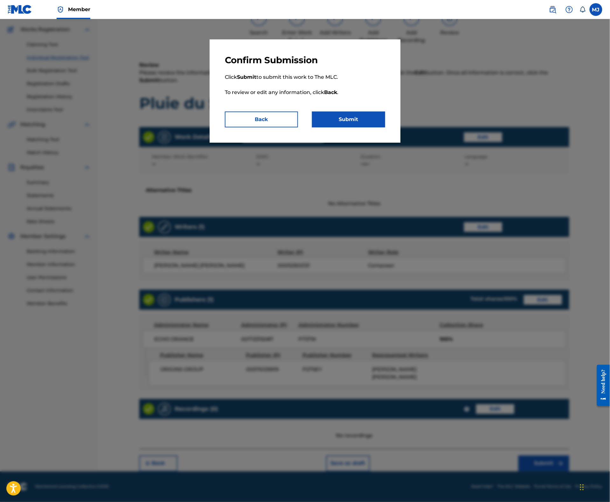
click at [350, 127] on button "Submit" at bounding box center [348, 120] width 73 height 16
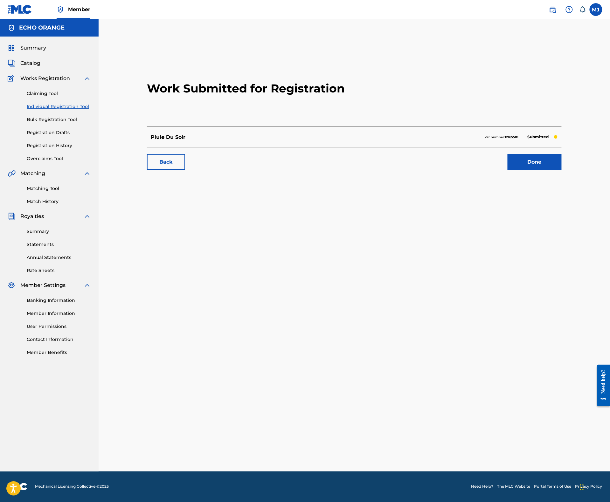
click at [553, 170] on div "Back Done" at bounding box center [354, 159] width 415 height 22
click at [555, 170] on link "Done" at bounding box center [534, 162] width 54 height 16
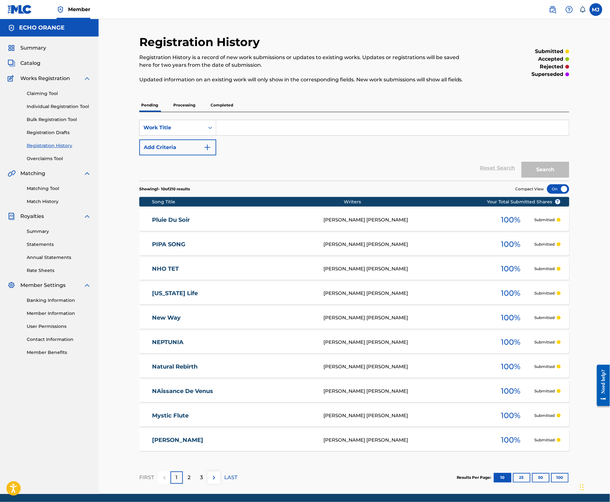
click at [85, 110] on link "Individual Registration Tool" at bounding box center [59, 106] width 64 height 7
